Goal: Information Seeking & Learning: Learn about a topic

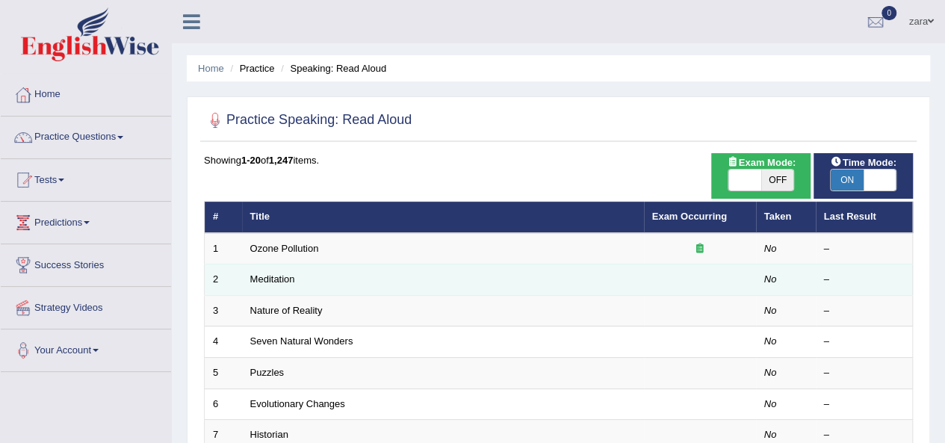
click at [679, 274] on td at bounding box center [700, 279] width 112 height 31
click at [683, 275] on td at bounding box center [700, 279] width 112 height 31
click at [772, 276] on em "No" at bounding box center [770, 278] width 13 height 11
click at [476, 285] on td "Meditation" at bounding box center [443, 279] width 402 height 31
click at [267, 280] on link "Meditation" at bounding box center [272, 278] width 45 height 11
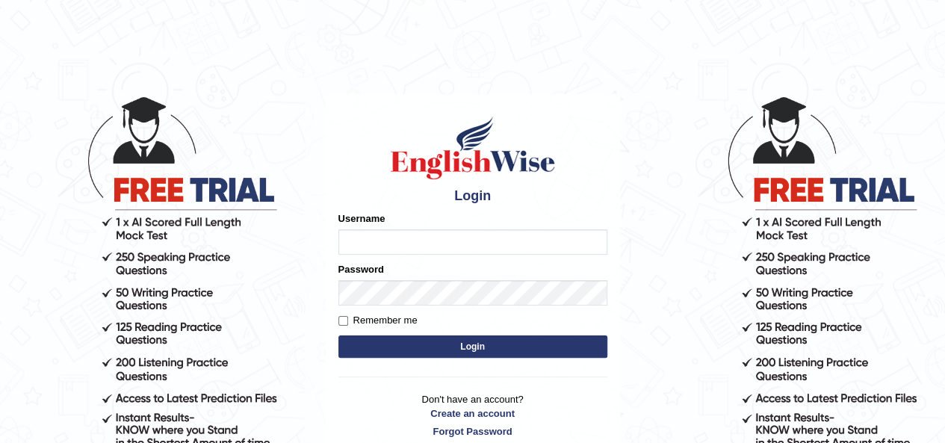
click at [394, 237] on div "Username" at bounding box center [472, 232] width 269 height 43
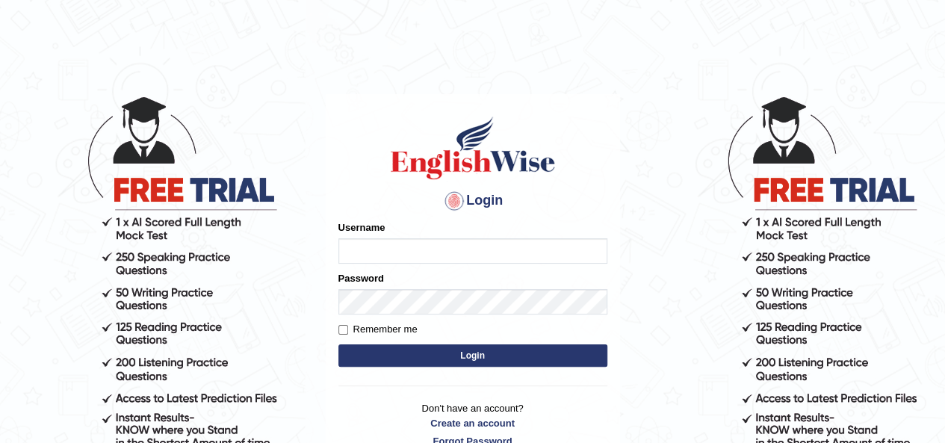
type input "zaraa"
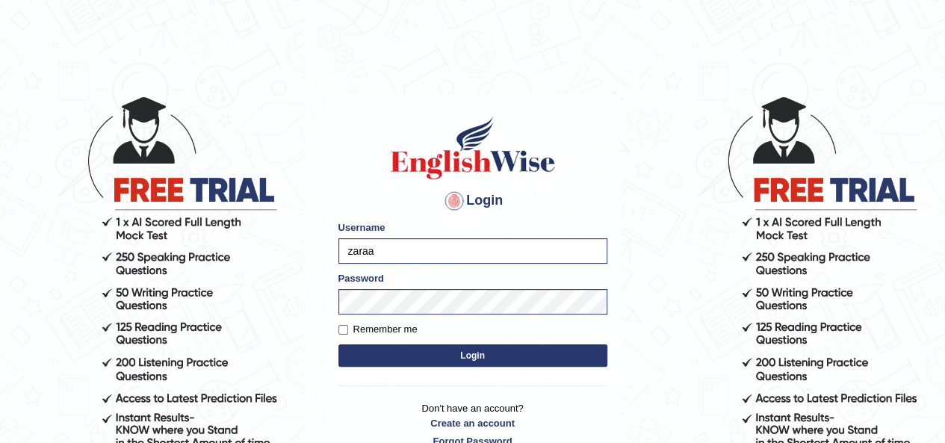
click at [438, 356] on button "Login" at bounding box center [472, 355] width 269 height 22
click at [338, 328] on input "Remember me" at bounding box center [343, 330] width 10 height 10
checkbox input "true"
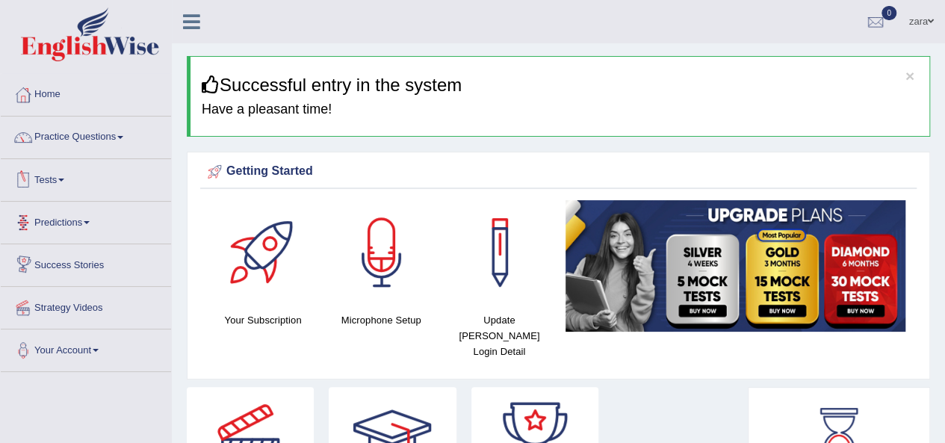
click at [63, 178] on span at bounding box center [61, 179] width 6 height 3
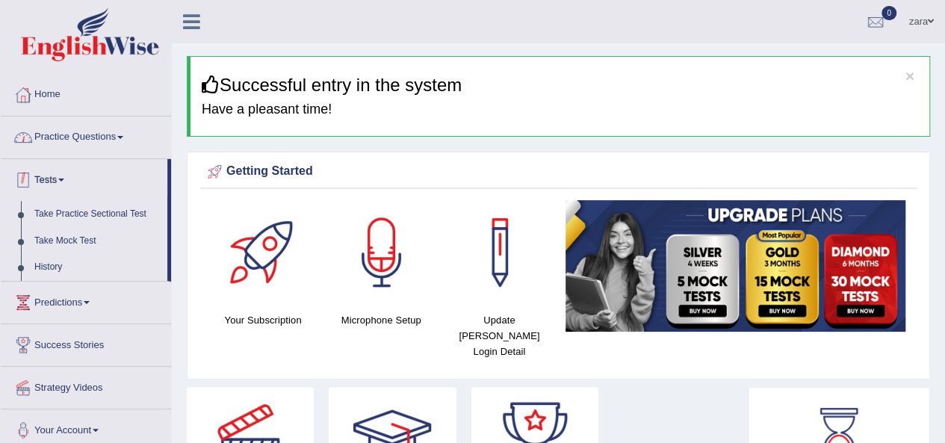
click at [52, 138] on link "Practice Questions" at bounding box center [86, 134] width 170 height 37
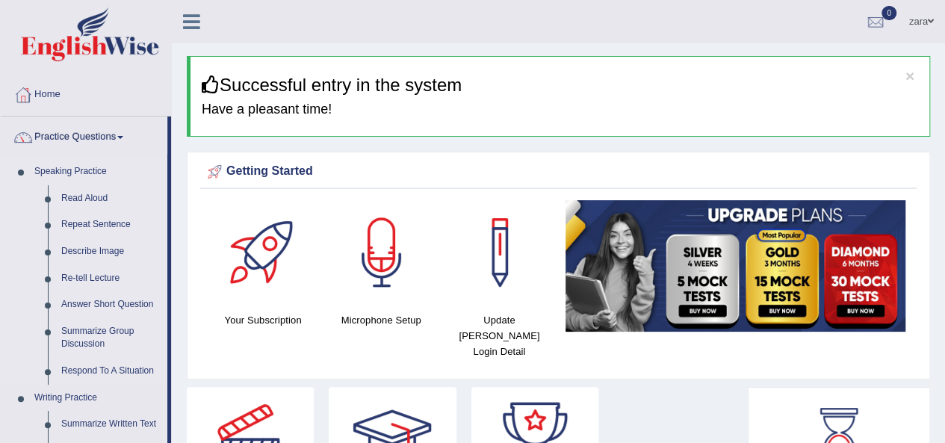
click at [96, 167] on link "Speaking Practice" at bounding box center [98, 171] width 140 height 27
click at [88, 195] on link "Read Aloud" at bounding box center [111, 198] width 113 height 27
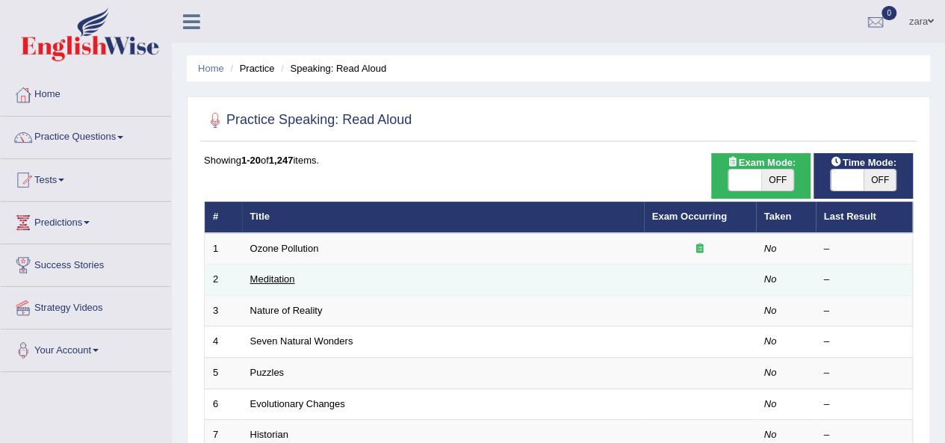
click at [280, 282] on link "Meditation" at bounding box center [272, 278] width 45 height 11
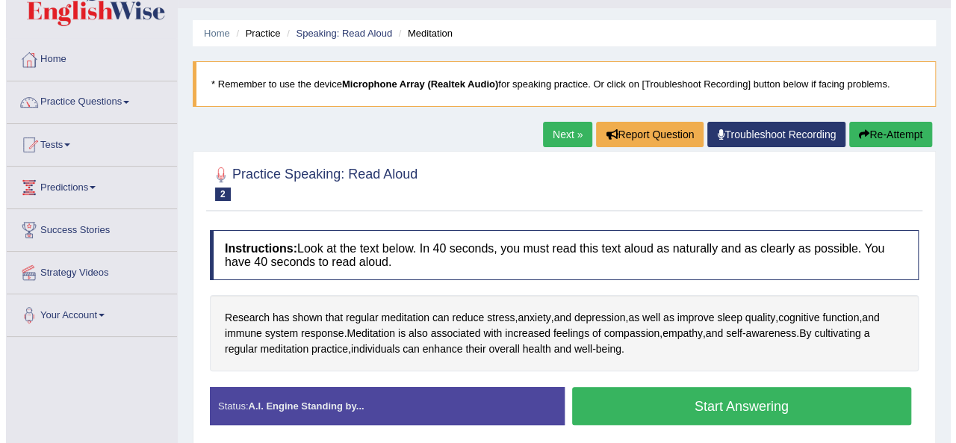
scroll to position [25, 0]
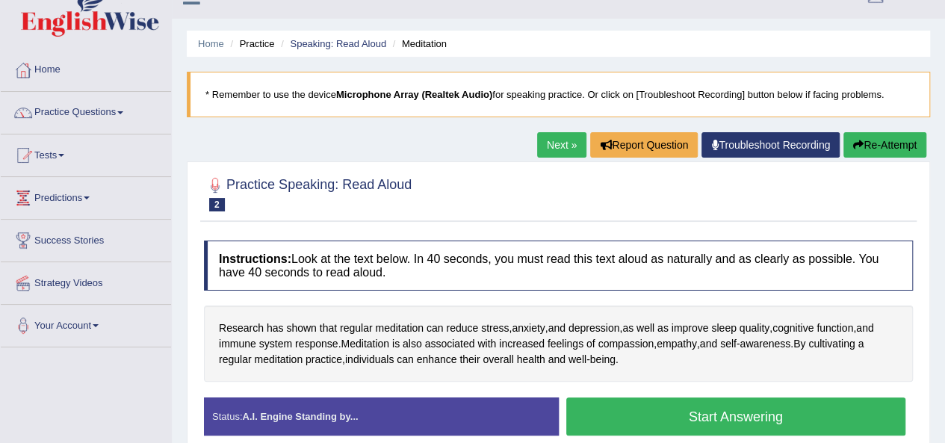
click at [689, 411] on button "Start Answering" at bounding box center [736, 416] width 340 height 38
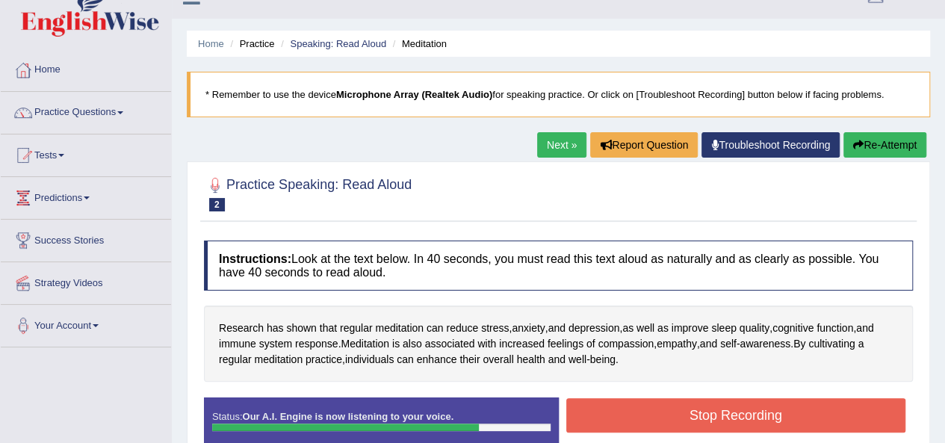
click at [689, 411] on button "Stop Recording" at bounding box center [736, 415] width 340 height 34
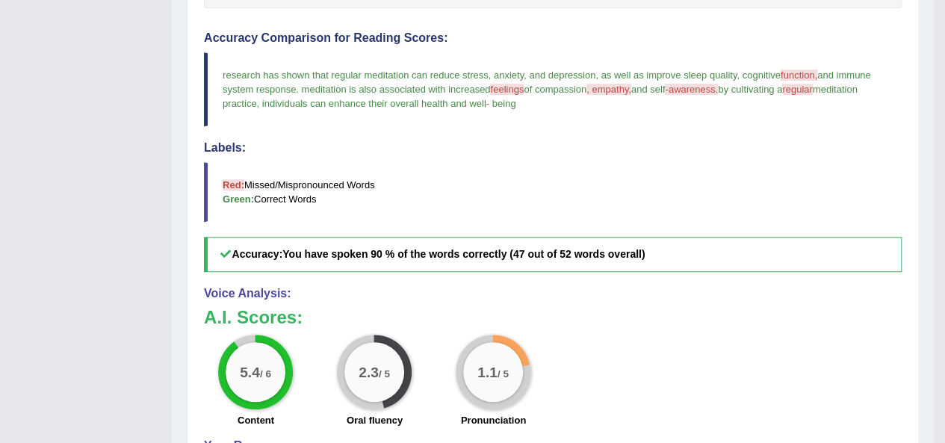
scroll to position [606, 0]
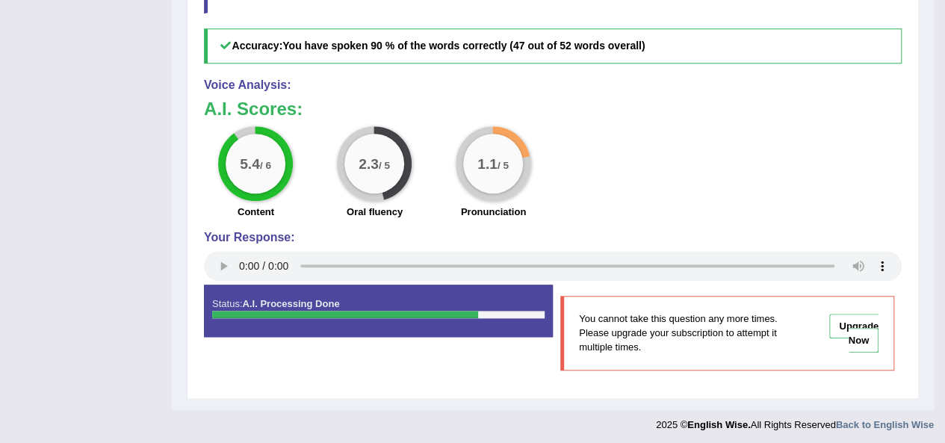
click at [495, 158] on div "1.1 / 5" at bounding box center [493, 164] width 60 height 60
click at [366, 146] on div "2.3 / 5" at bounding box center [374, 164] width 60 height 60
click at [264, 164] on small "/ 6" at bounding box center [265, 165] width 11 height 11
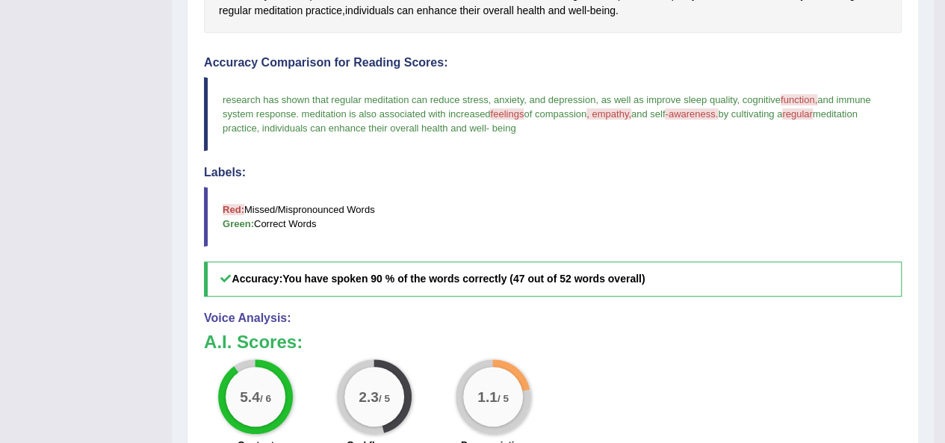
scroll to position [0, 0]
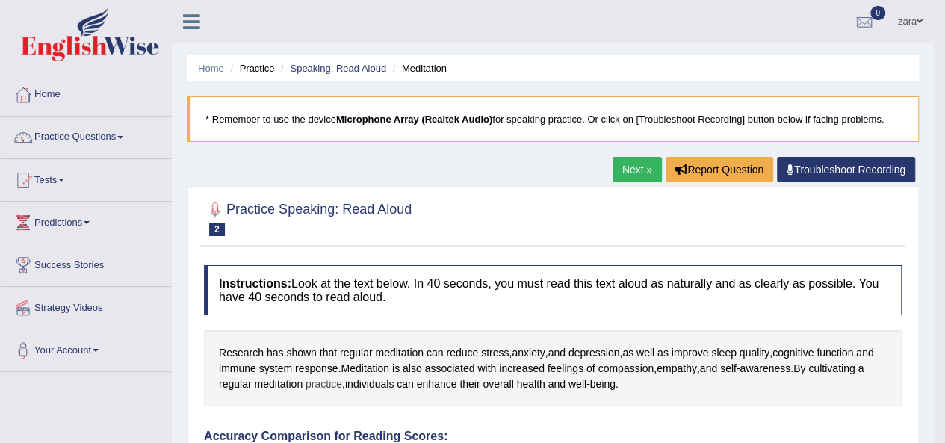
click at [315, 380] on span "practice" at bounding box center [323, 384] width 37 height 16
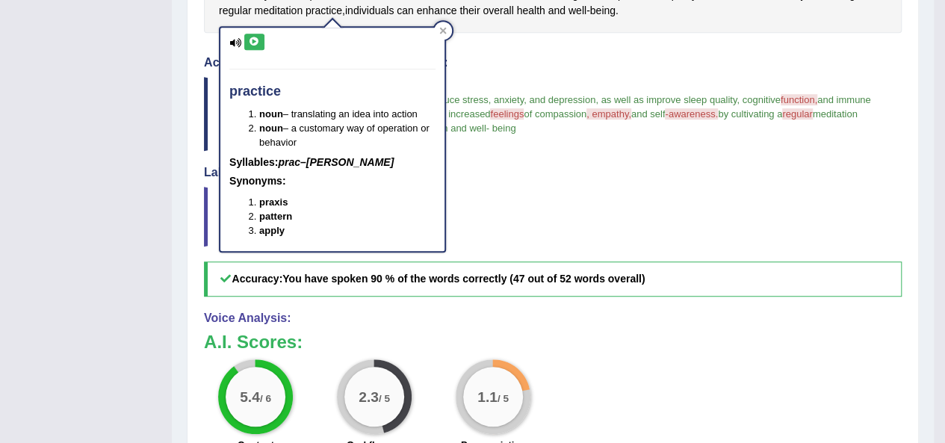
click at [259, 37] on icon at bounding box center [254, 41] width 11 height 9
click at [252, 45] on icon at bounding box center [254, 41] width 11 height 9
click at [443, 29] on icon at bounding box center [442, 30] width 7 height 7
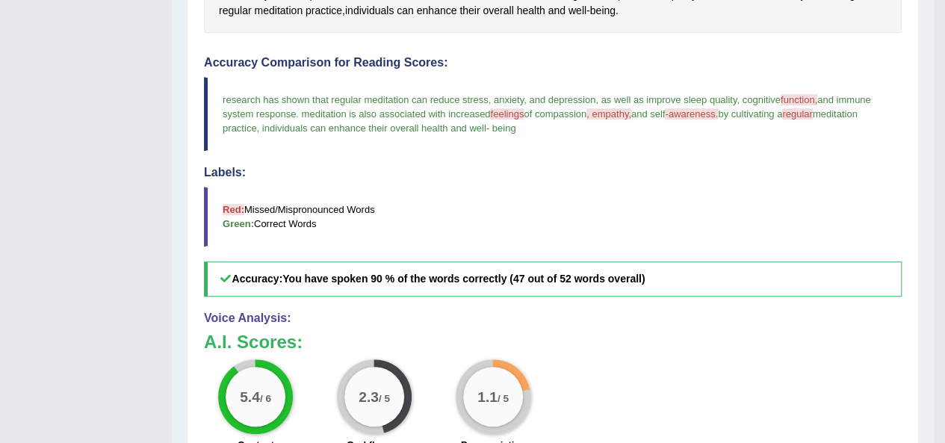
scroll to position [0, 0]
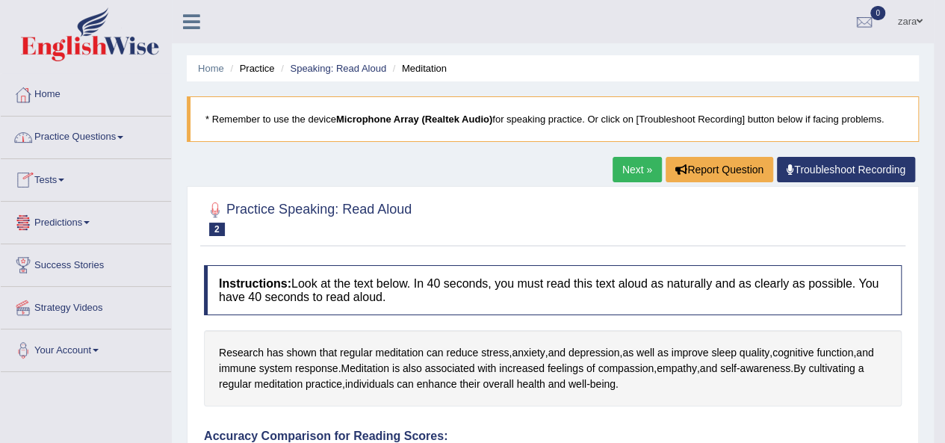
click at [629, 167] on link "Next »" at bounding box center [636, 169] width 49 height 25
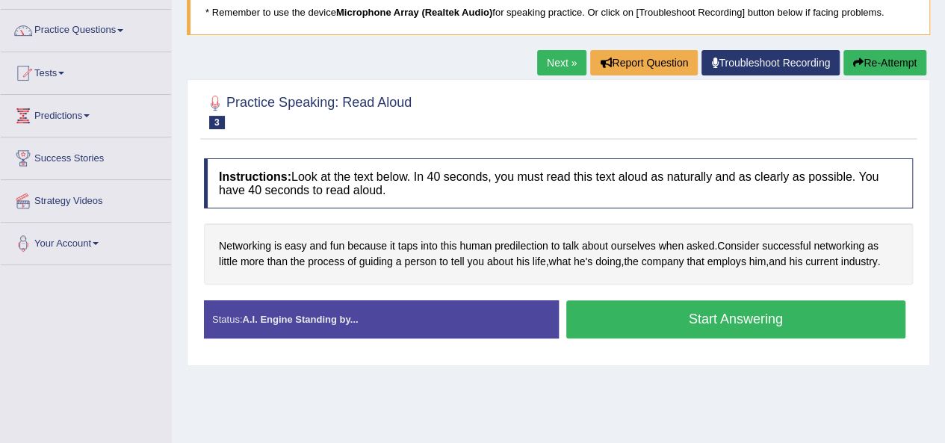
scroll to position [114, 0]
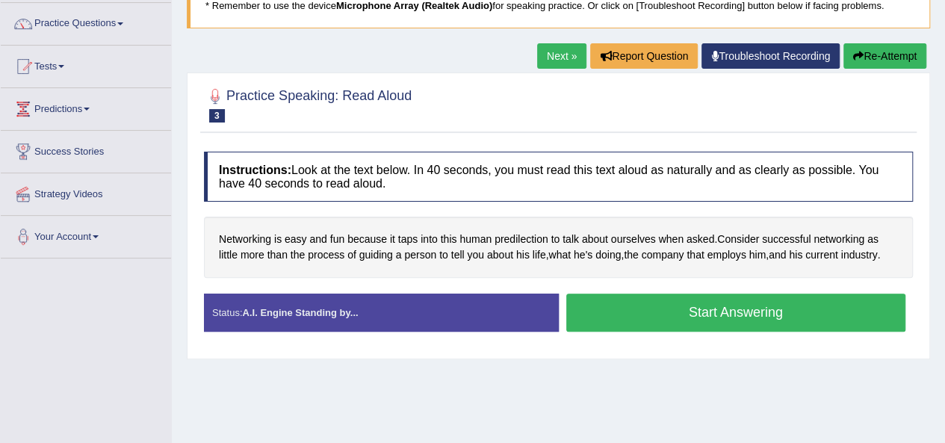
drag, startPoint x: 950, startPoint y: 184, endPoint x: 950, endPoint y: 246, distance: 61.2
click at [944, 246] on html "Toggle navigation Home Practice Questions Speaking Practice Read Aloud Repeat S…" at bounding box center [472, 107] width 945 height 443
click at [656, 307] on button "Start Answering" at bounding box center [736, 312] width 340 height 38
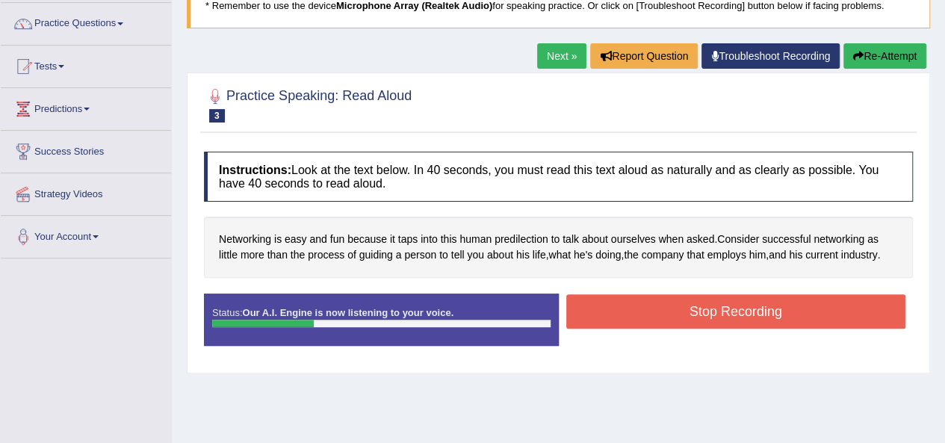
click at [656, 308] on button "Stop Recording" at bounding box center [736, 311] width 340 height 34
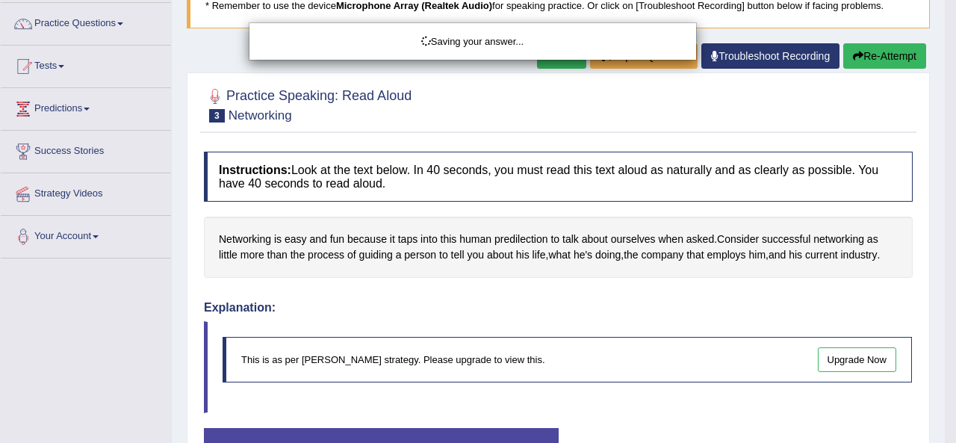
click at [603, 296] on div "Saving your answer..." at bounding box center [478, 221] width 956 height 443
drag, startPoint x: 953, startPoint y: 317, endPoint x: 955, endPoint y: 405, distance: 88.9
click at [944, 405] on div "Saving your answer..." at bounding box center [478, 221] width 956 height 443
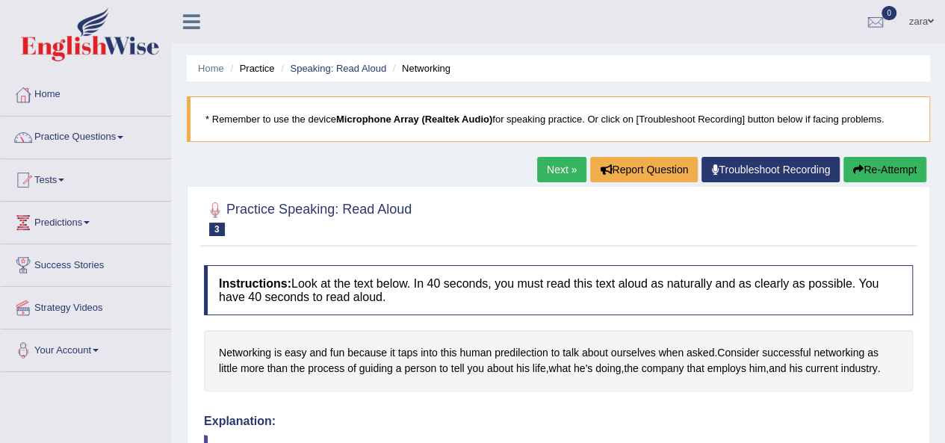
scroll to position [341, 0]
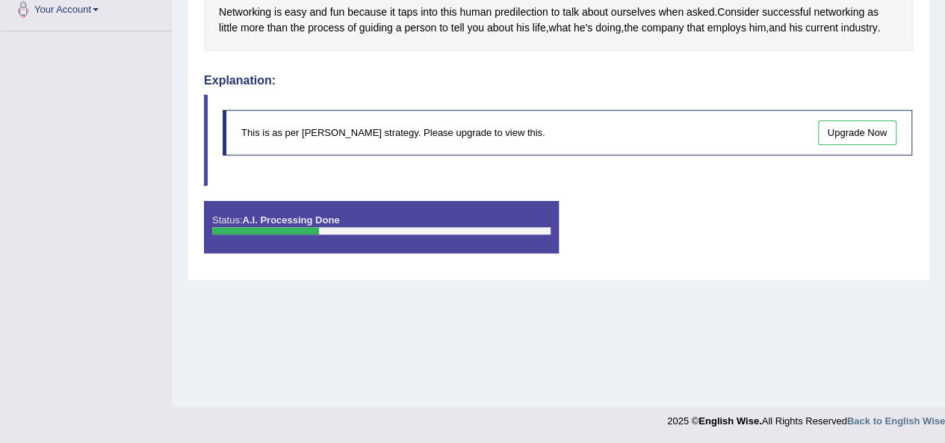
click at [393, 210] on div "Status: A.I. Processing Done" at bounding box center [381, 227] width 355 height 52
click at [302, 210] on div "Status: A.I. Processing Done" at bounding box center [381, 227] width 355 height 52
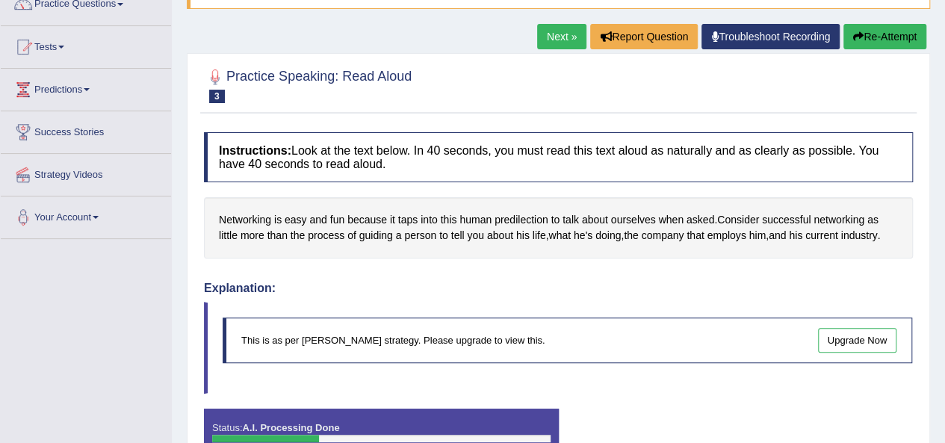
scroll to position [109, 0]
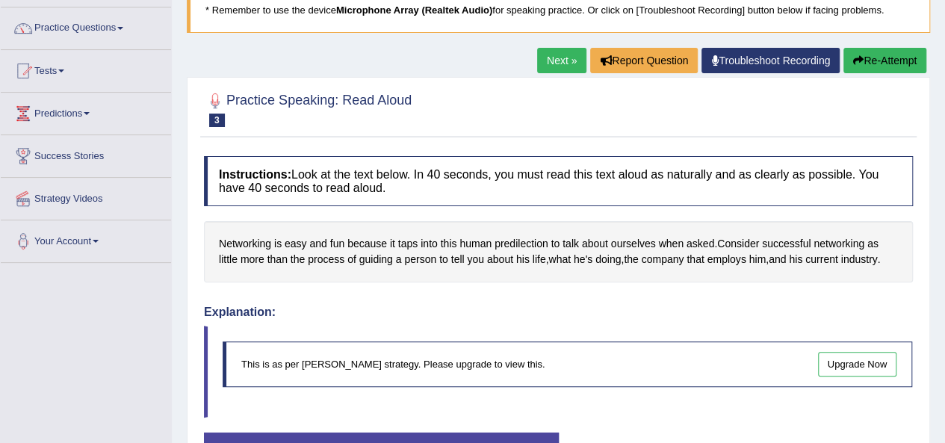
click at [889, 51] on button "Re-Attempt" at bounding box center [884, 60] width 83 height 25
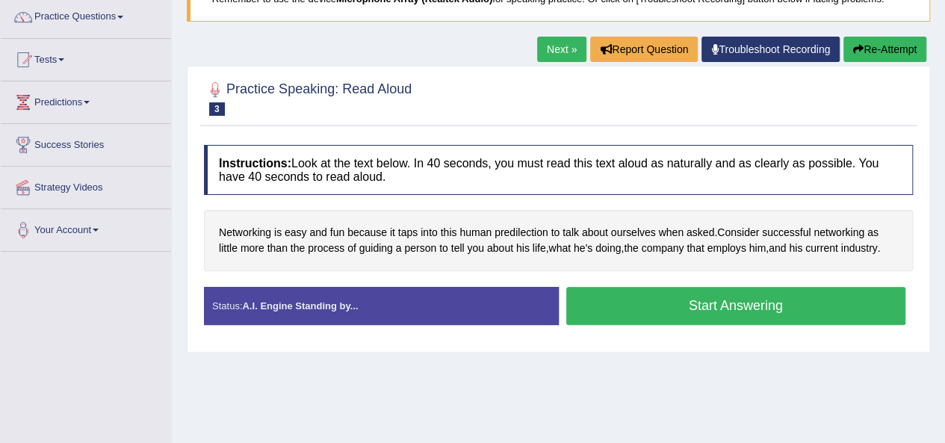
click at [379, 305] on div "Status: A.I. Engine Standing by..." at bounding box center [381, 306] width 355 height 38
click at [636, 301] on button "Start Answering" at bounding box center [736, 306] width 340 height 38
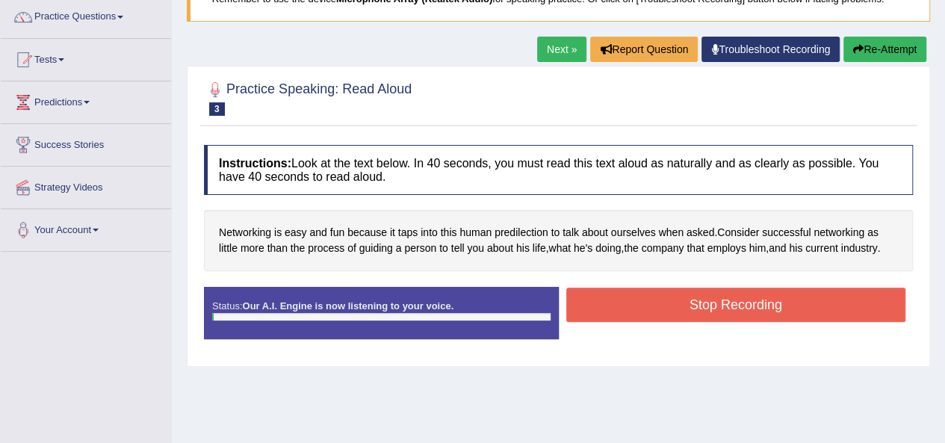
scroll to position [109, 0]
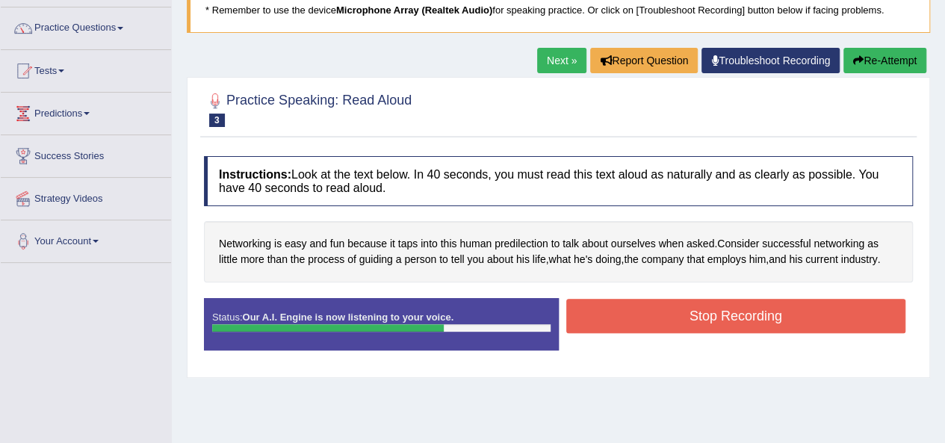
click at [636, 305] on button "Stop Recording" at bounding box center [736, 316] width 340 height 34
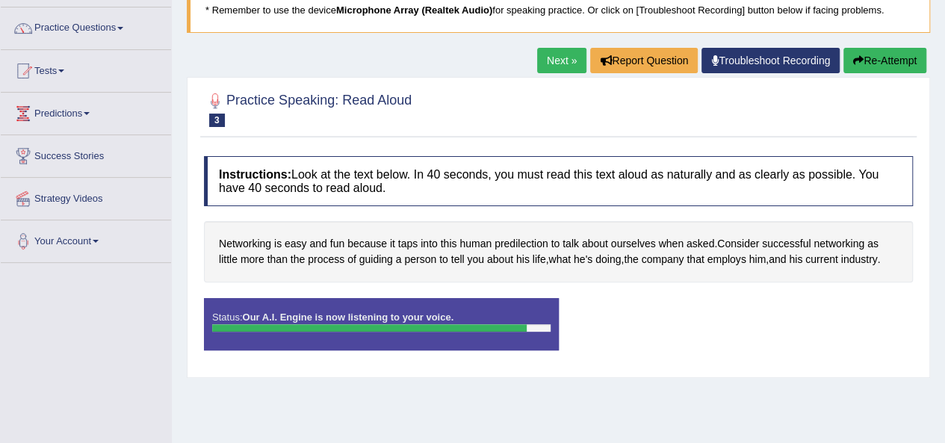
scroll to position [341, 0]
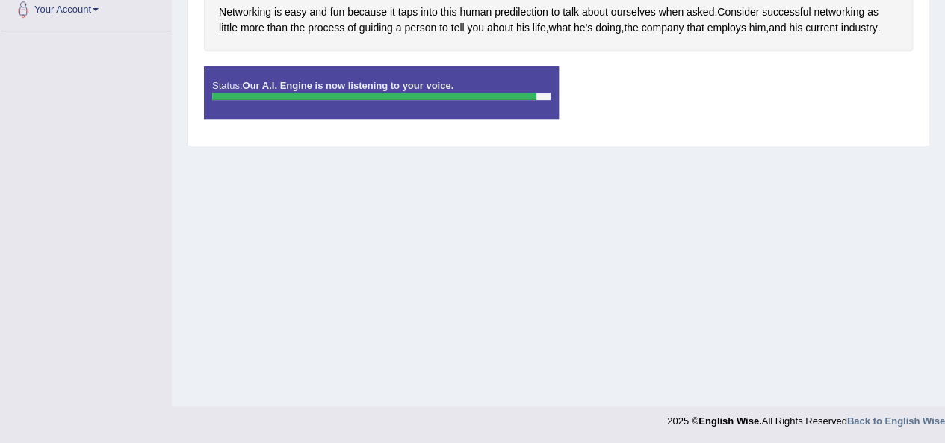
click at [474, 124] on div "Status: Our A.I. Engine is now listening to your voice. Start Answering Stop Re…" at bounding box center [558, 99] width 709 height 67
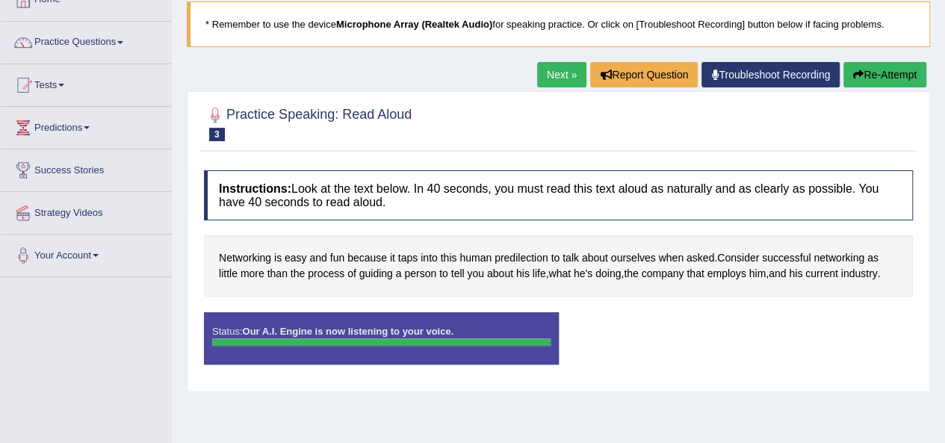
scroll to position [99, 0]
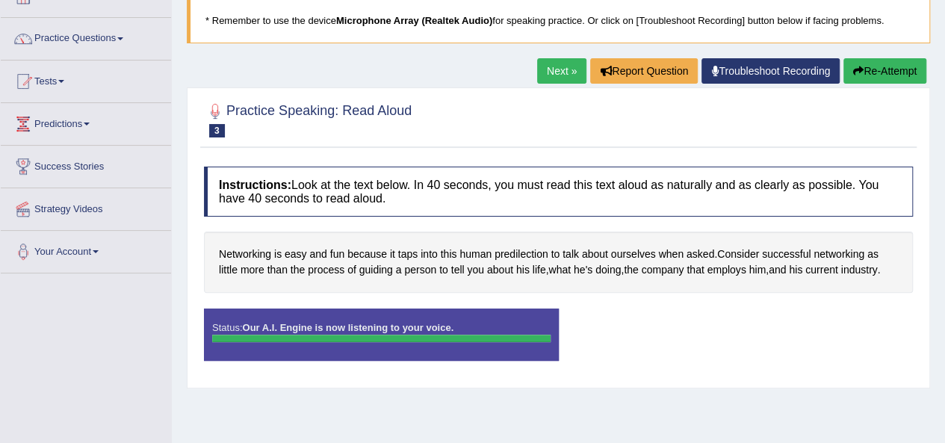
click at [640, 355] on div "Status: Our A.I. Engine is now listening to your voice. Start Answering Stop Re…" at bounding box center [558, 341] width 709 height 67
click at [554, 68] on link "Next »" at bounding box center [561, 70] width 49 height 25
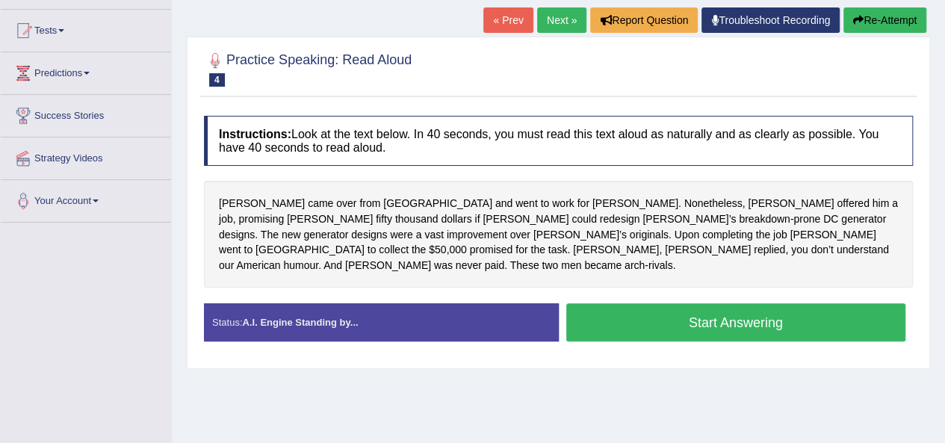
scroll to position [155, 0]
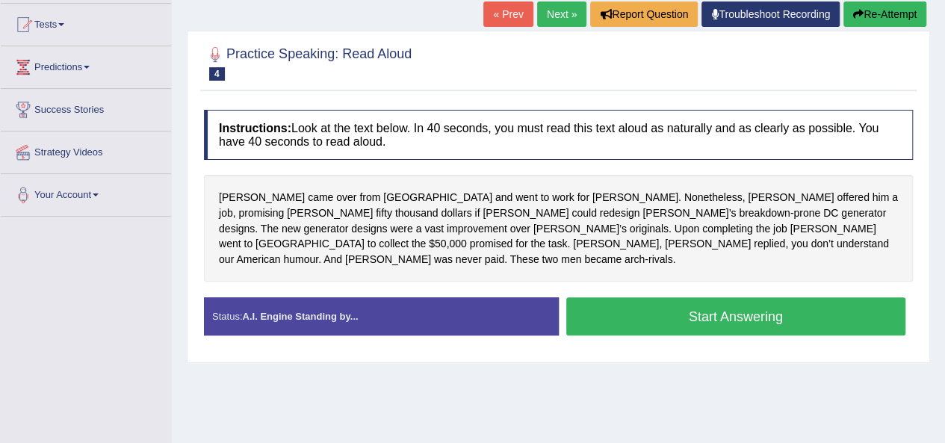
click at [724, 299] on button "Start Answering" at bounding box center [736, 316] width 340 height 38
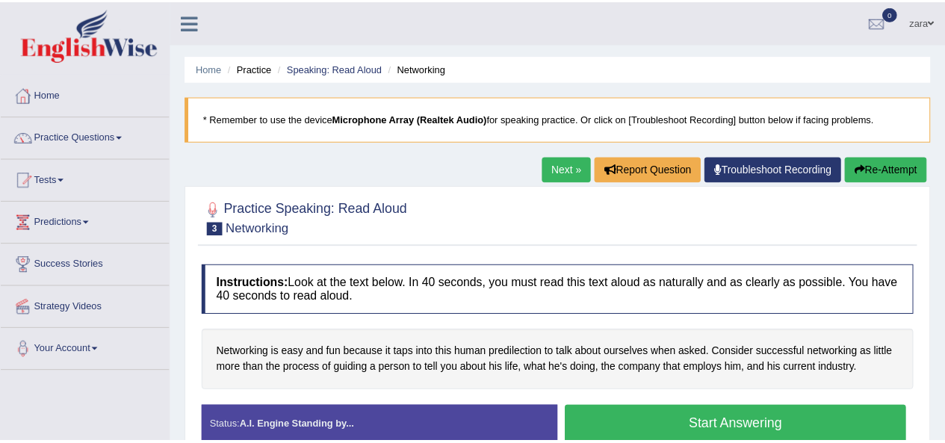
scroll to position [99, 0]
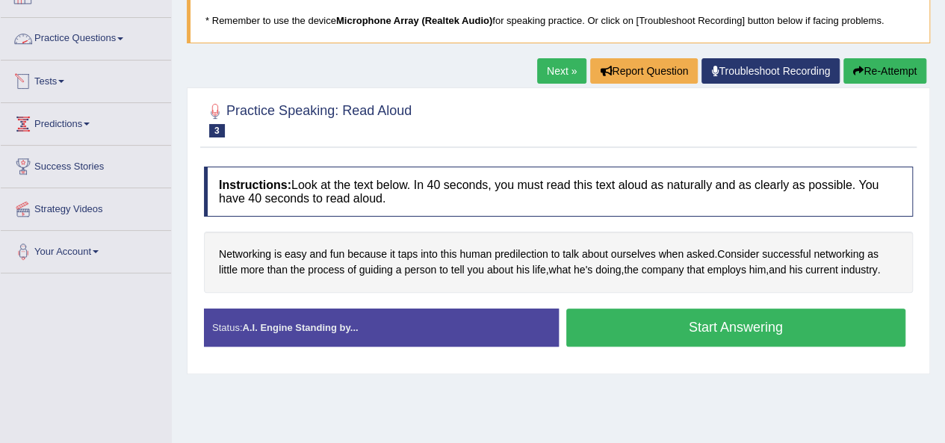
click at [70, 38] on link "Practice Questions" at bounding box center [86, 36] width 170 height 37
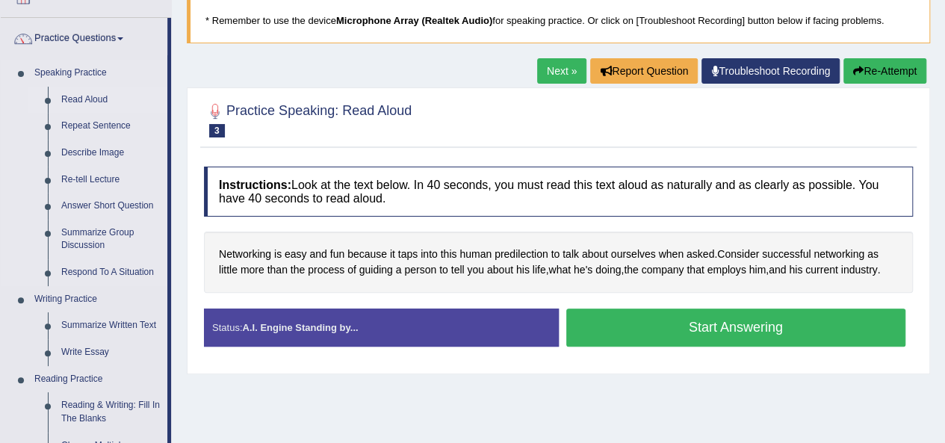
click at [91, 97] on link "Read Aloud" at bounding box center [111, 100] width 113 height 27
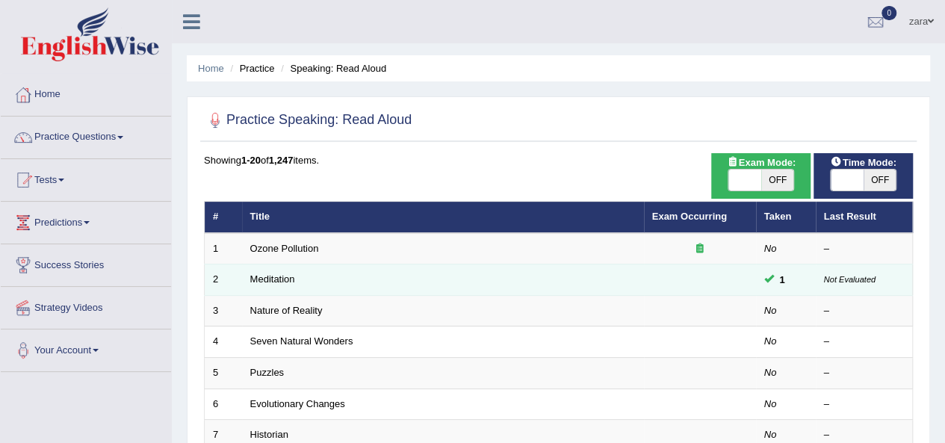
click at [769, 275] on span at bounding box center [769, 278] width 10 height 10
click at [850, 280] on small "Not Evaluated" at bounding box center [850, 279] width 52 height 9
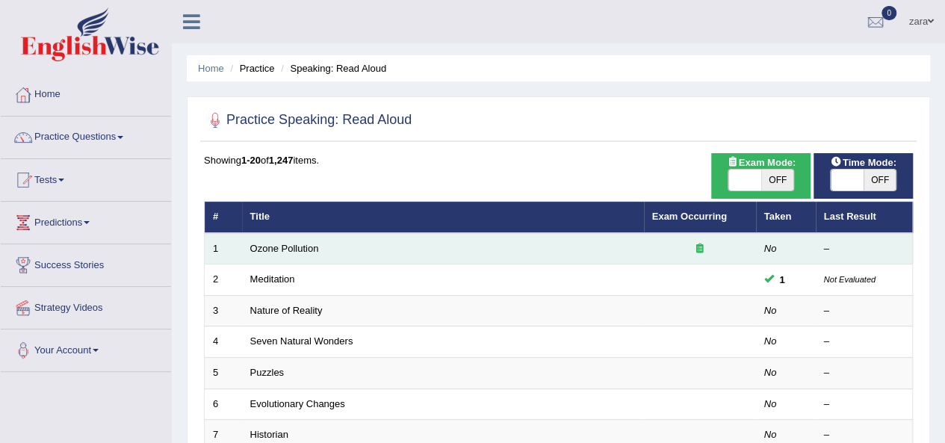
click at [827, 244] on div "–" at bounding box center [864, 249] width 81 height 14
click at [761, 249] on td "No" at bounding box center [786, 248] width 60 height 31
click at [697, 242] on div at bounding box center [700, 249] width 96 height 14
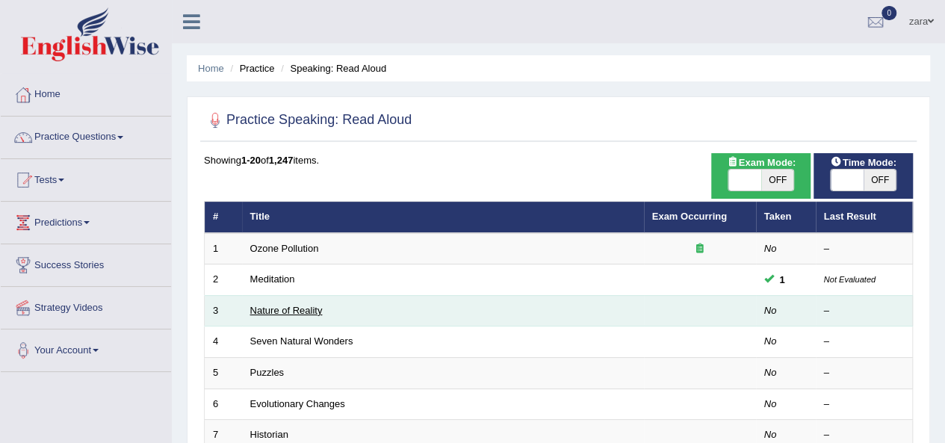
click at [276, 305] on link "Nature of Reality" at bounding box center [286, 310] width 72 height 11
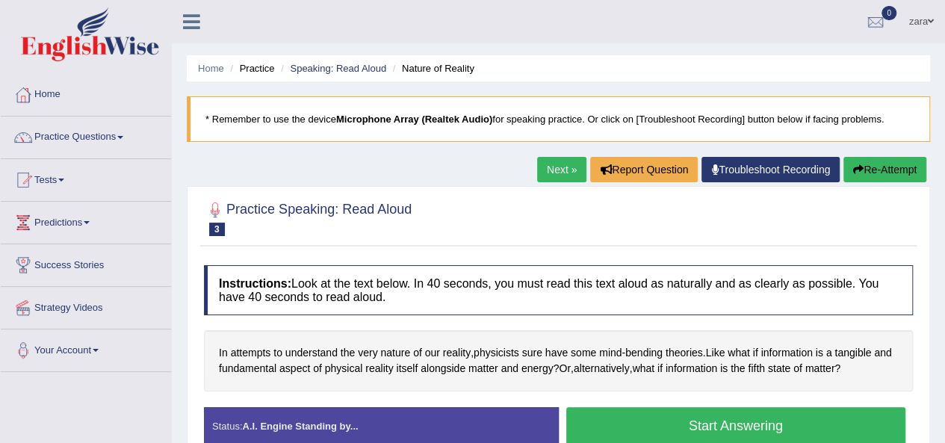
click at [670, 426] on button "Start Answering" at bounding box center [736, 426] width 340 height 38
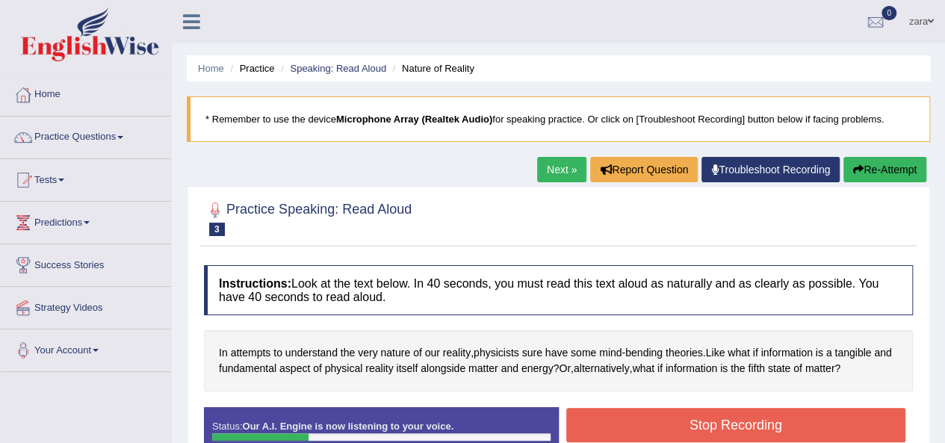
click at [671, 425] on button "Stop Recording" at bounding box center [736, 425] width 340 height 34
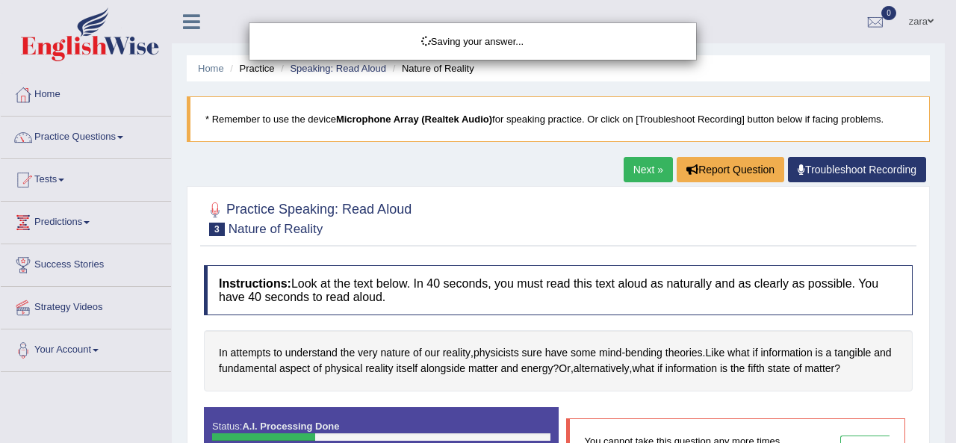
click at [883, 381] on div "Saving your answer..." at bounding box center [478, 221] width 956 height 443
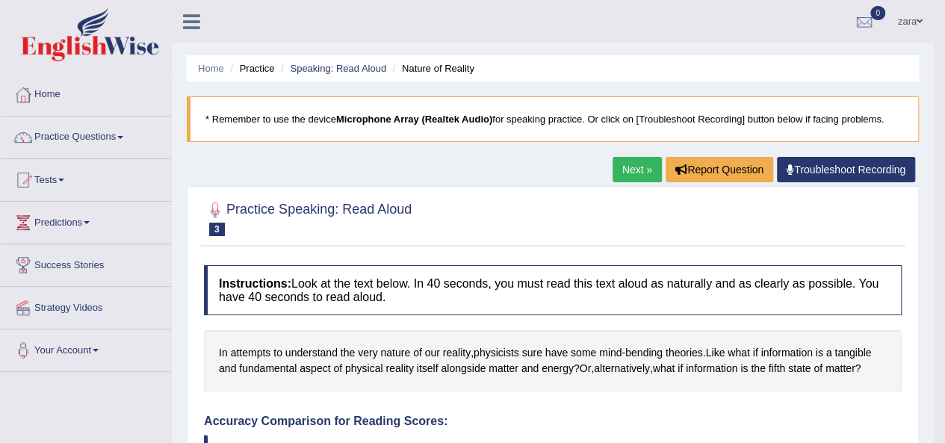
click at [640, 163] on link "Next »" at bounding box center [636, 169] width 49 height 25
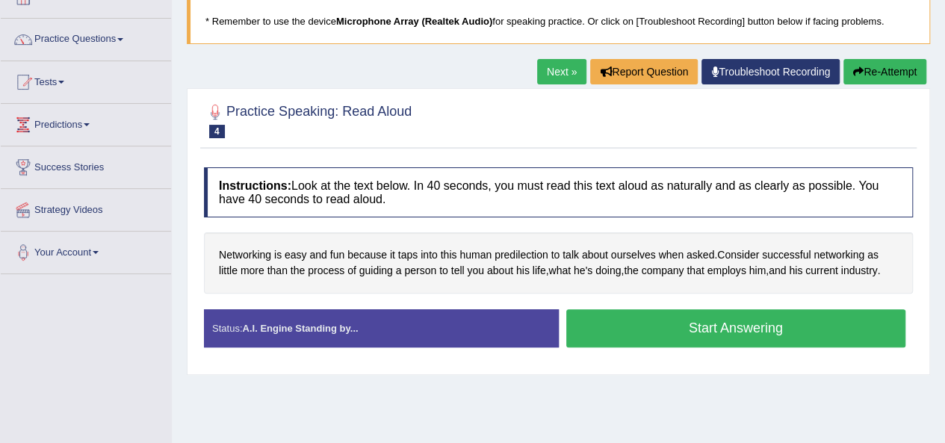
scroll to position [111, 0]
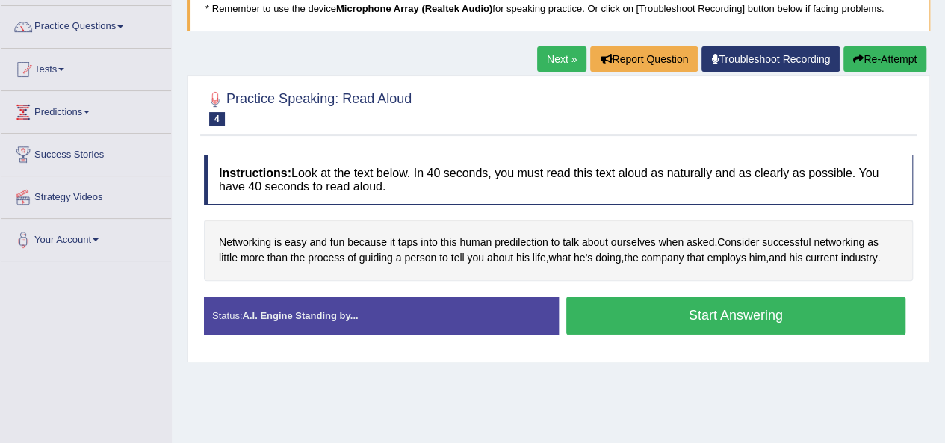
click at [759, 308] on button "Start Answering" at bounding box center [736, 315] width 340 height 38
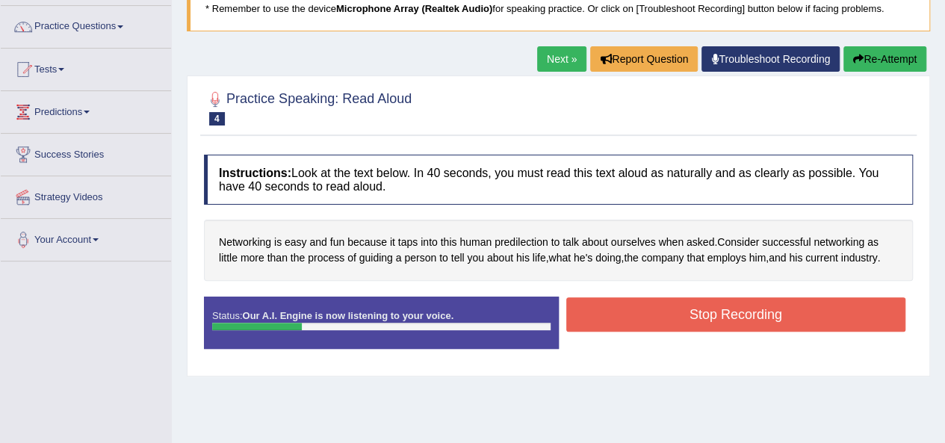
click at [759, 308] on button "Stop Recording" at bounding box center [736, 314] width 340 height 34
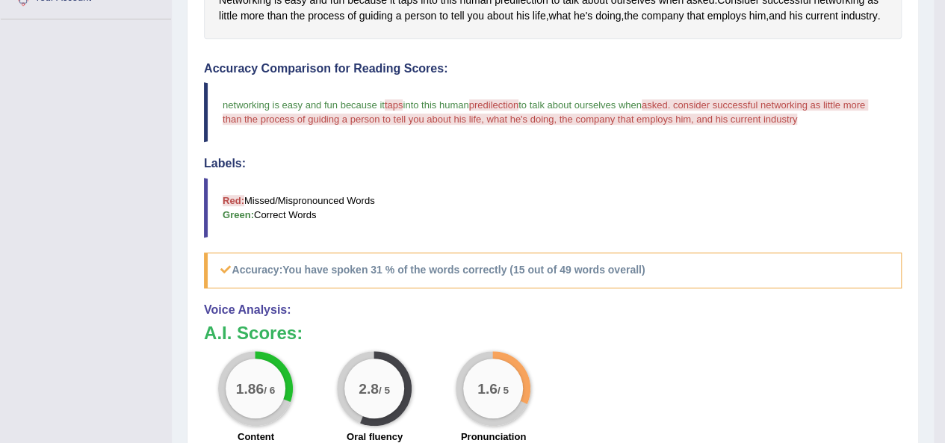
scroll to position [0, 0]
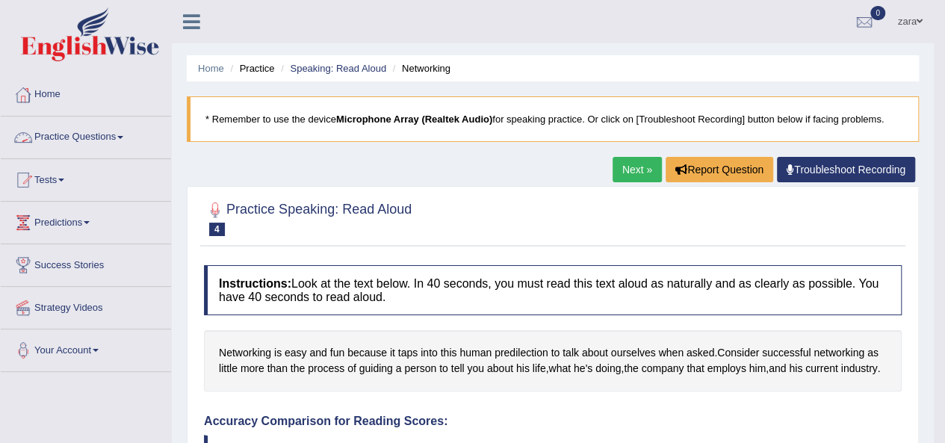
click at [630, 165] on link "Next »" at bounding box center [636, 169] width 49 height 25
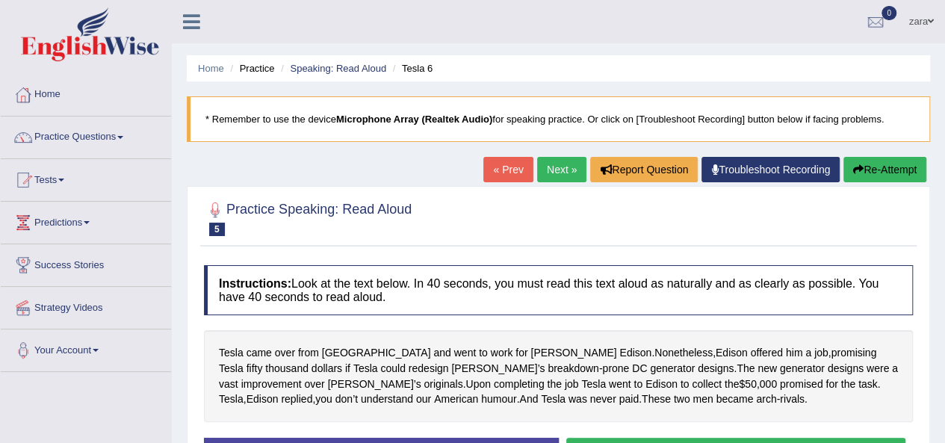
click at [565, 171] on link "Next »" at bounding box center [561, 169] width 49 height 25
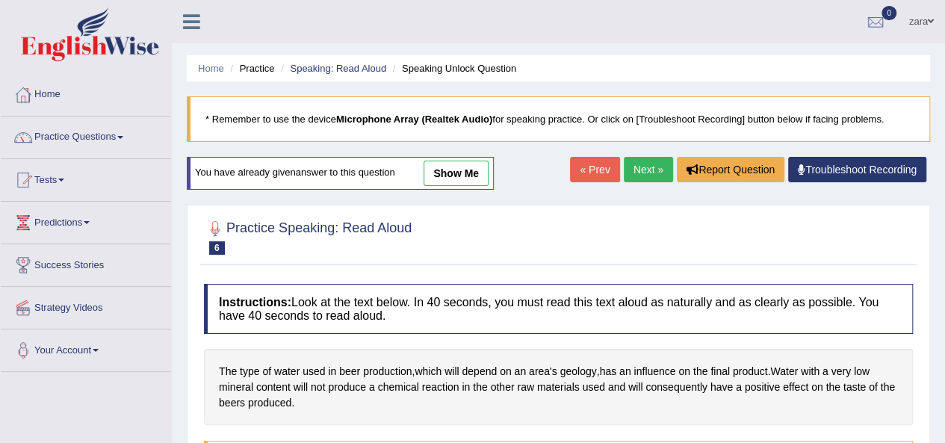
click at [654, 164] on link "Next »" at bounding box center [648, 169] width 49 height 25
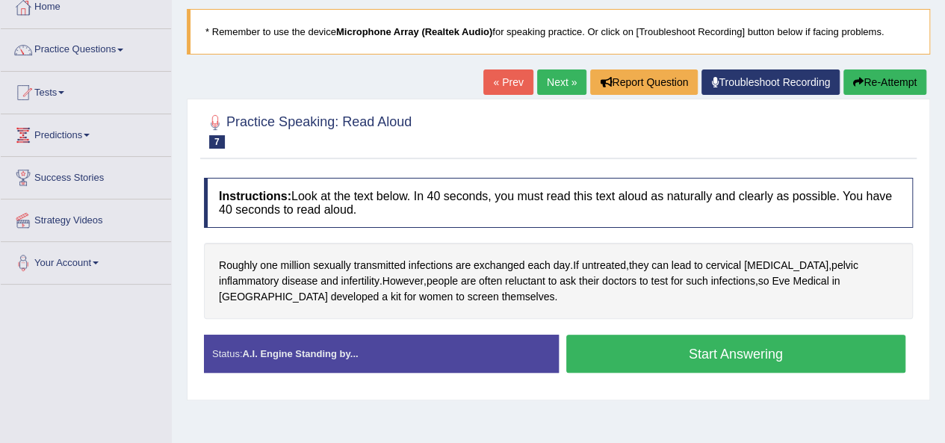
scroll to position [109, 0]
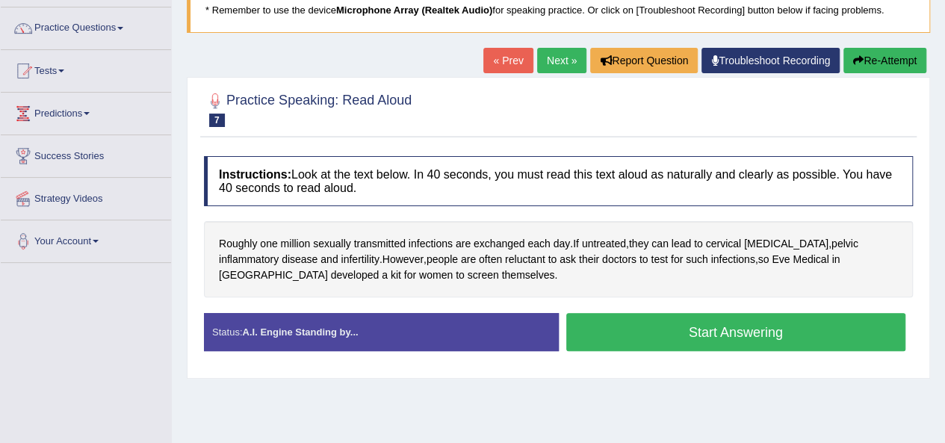
click at [739, 320] on button "Start Answering" at bounding box center [736, 332] width 340 height 38
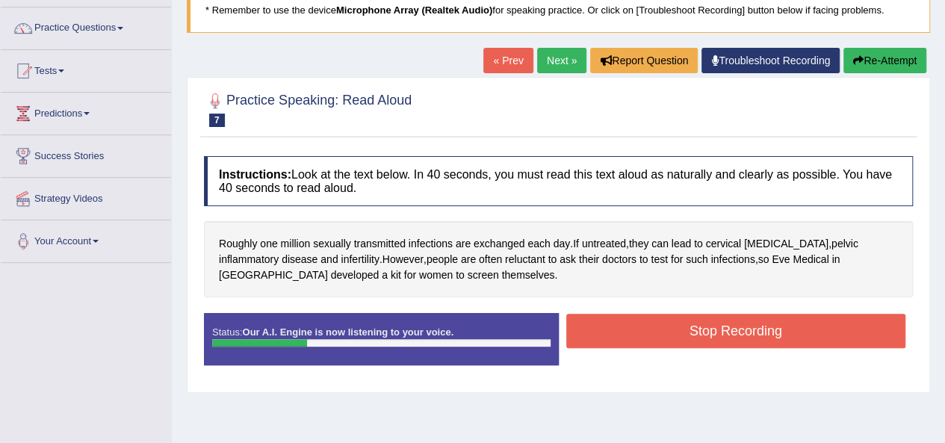
click at [514, 58] on link "« Prev" at bounding box center [507, 60] width 49 height 25
click at [550, 63] on link "Next »" at bounding box center [561, 60] width 49 height 25
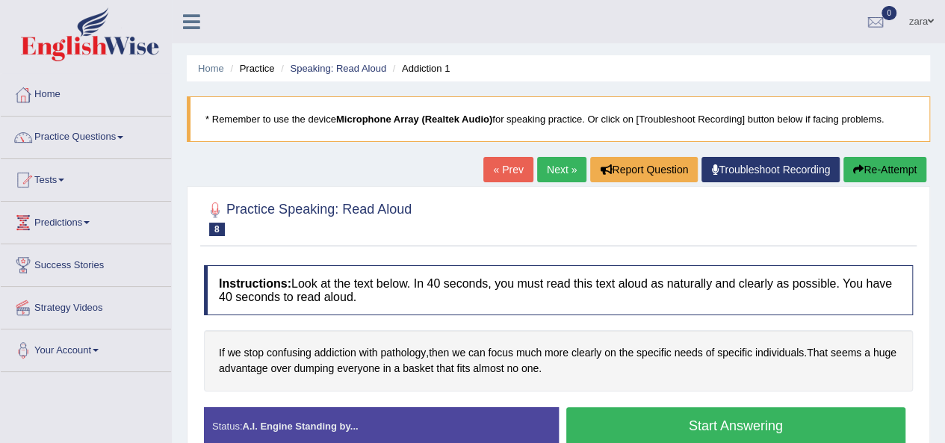
click at [689, 420] on button "Start Answering" at bounding box center [736, 426] width 340 height 38
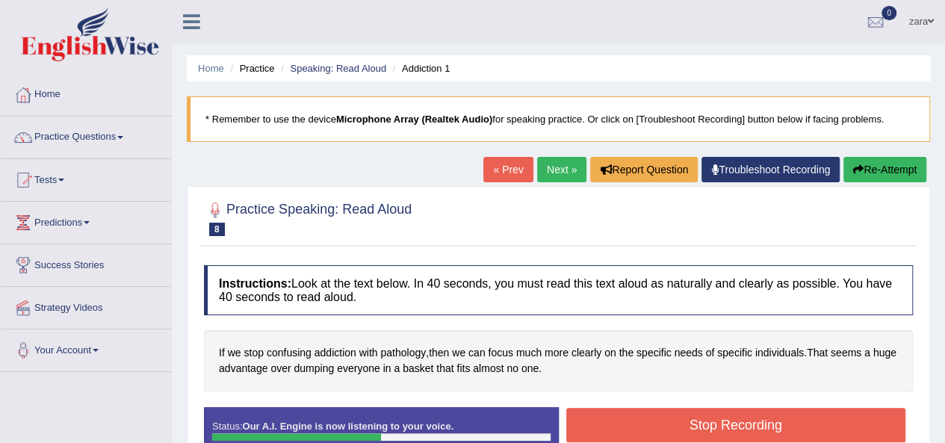
click at [689, 425] on button "Stop Recording" at bounding box center [736, 425] width 340 height 34
